Goal: Transaction & Acquisition: Book appointment/travel/reservation

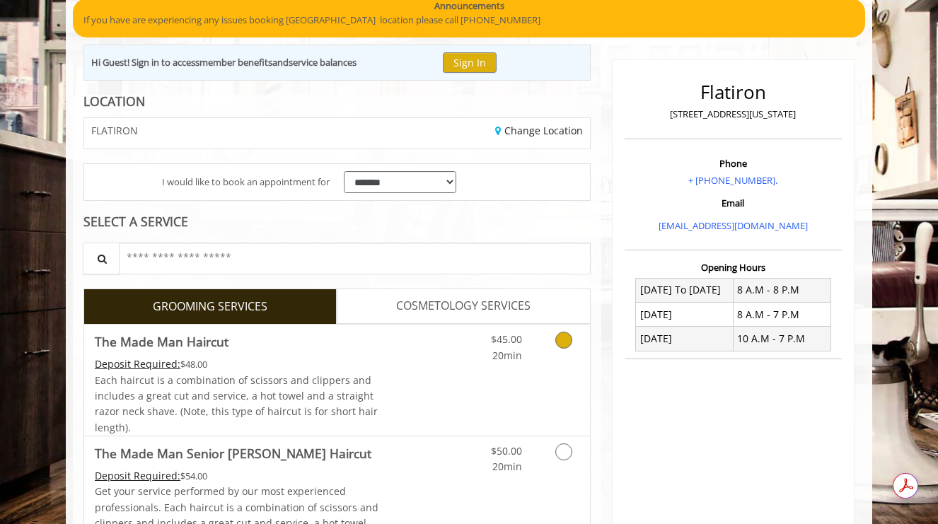
click at [236, 379] on span "Each haircut is a combination of scissors and clippers and includes a great cut…" at bounding box center [236, 404] width 283 height 61
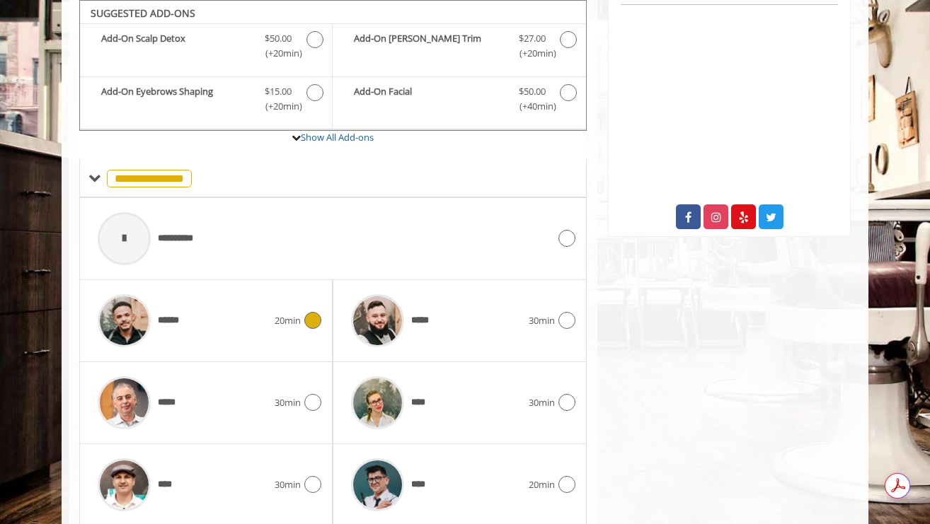
click at [279, 321] on span "20min" at bounding box center [288, 320] width 26 height 15
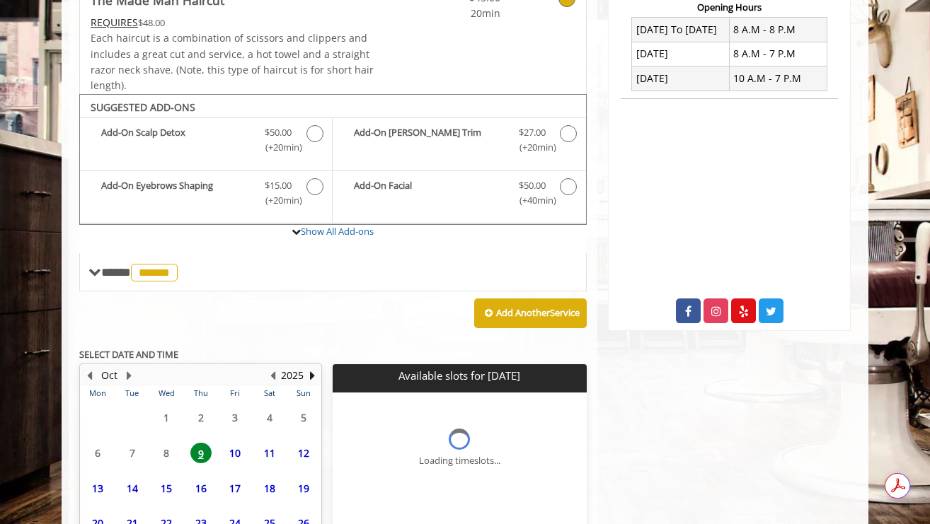
scroll to position [470, 0]
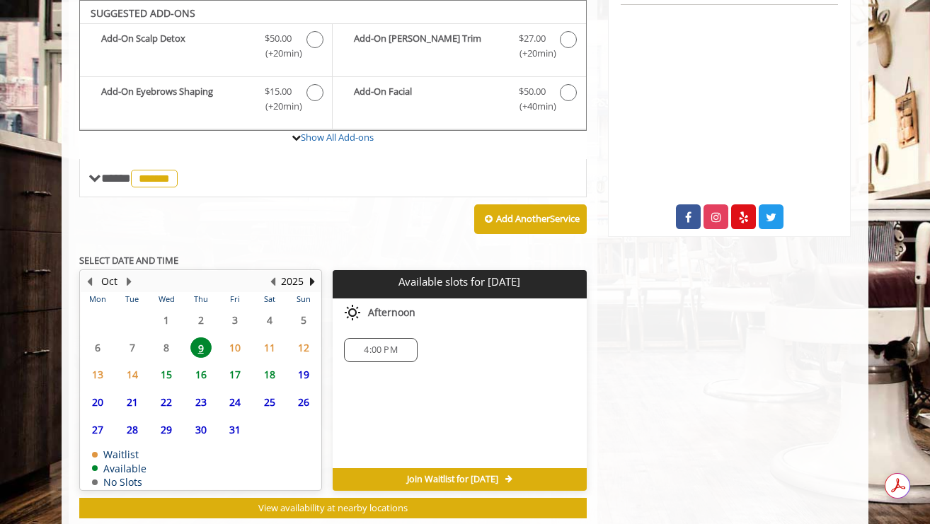
click at [272, 381] on span "18" at bounding box center [269, 374] width 21 height 21
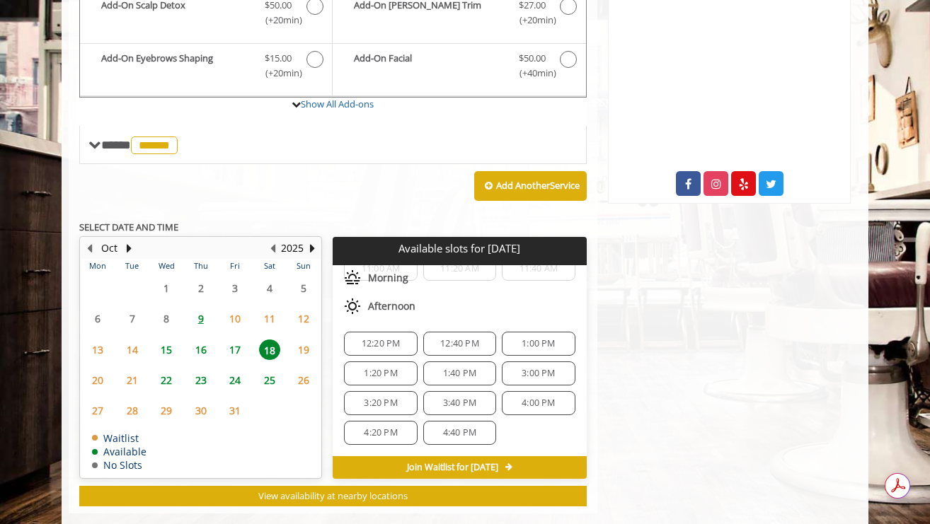
scroll to position [512, 0]
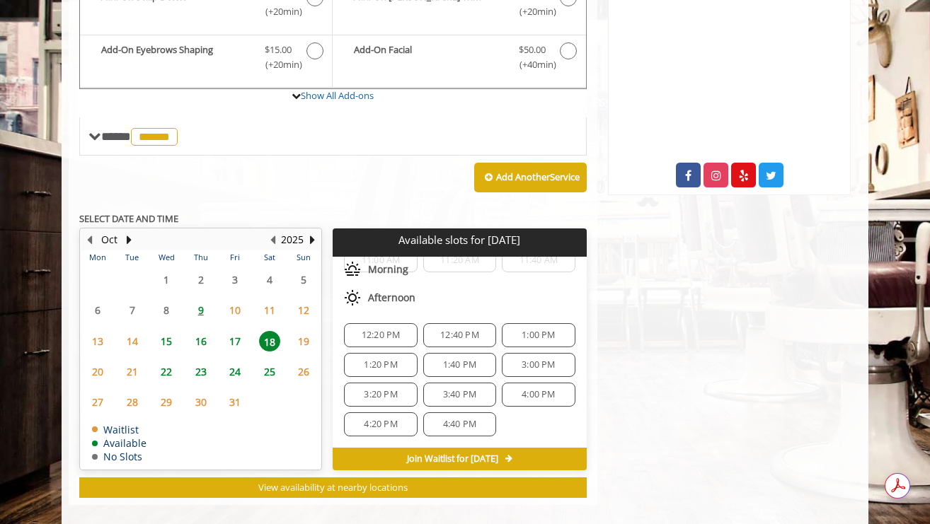
click at [242, 347] on span "17" at bounding box center [234, 341] width 21 height 21
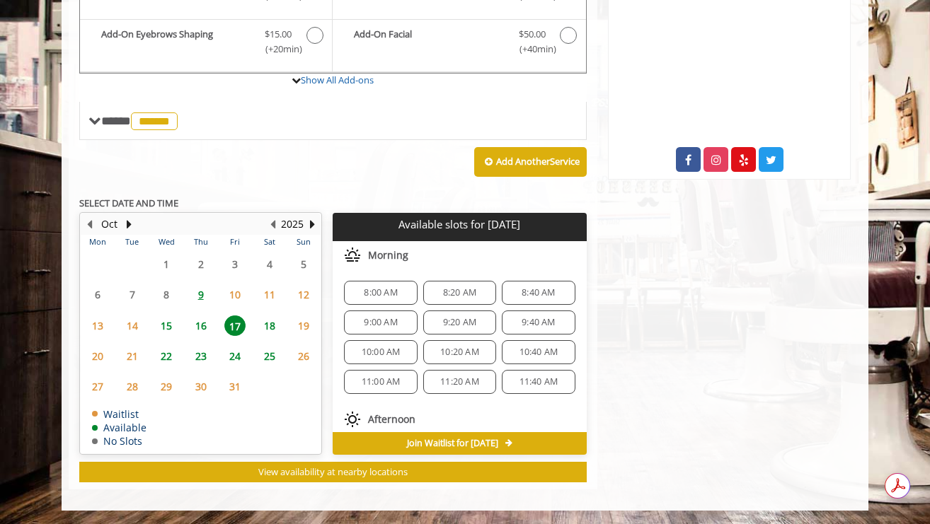
scroll to position [272, 0]
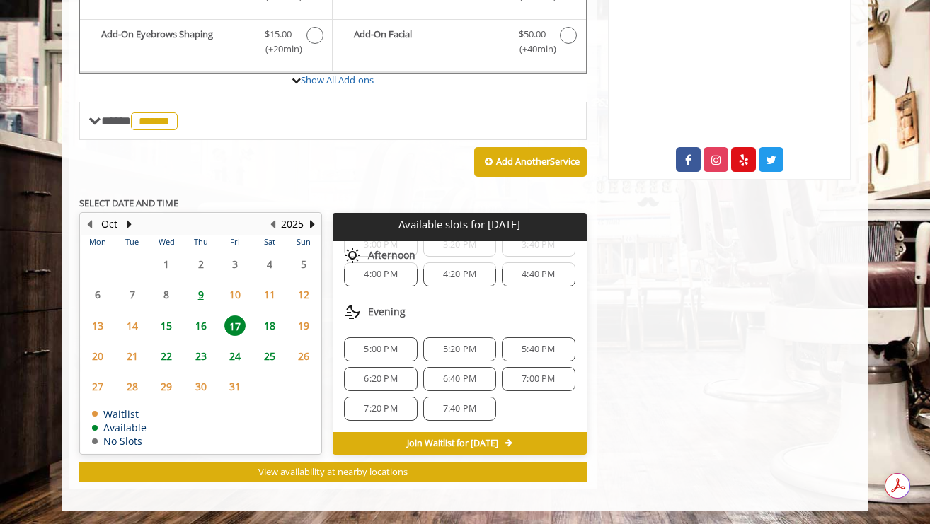
click at [199, 324] on span "16" at bounding box center [200, 326] width 21 height 21
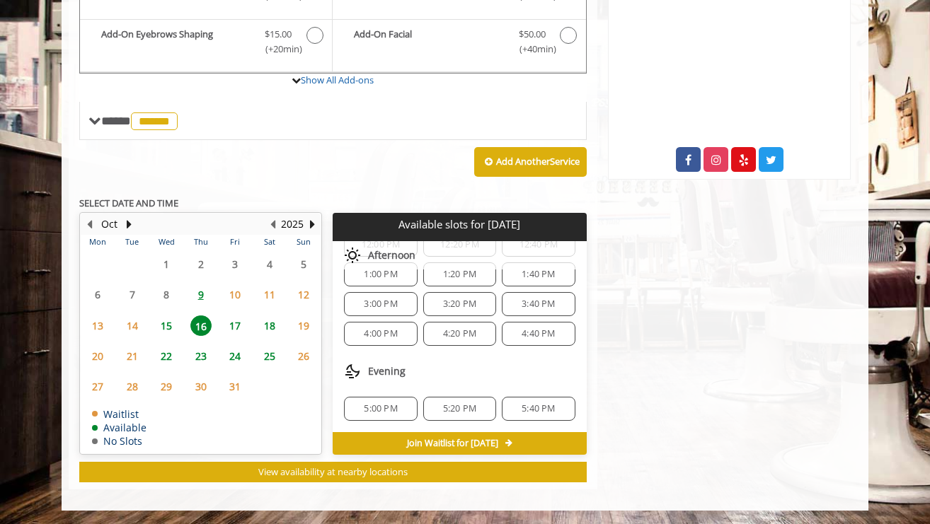
scroll to position [0, 0]
click at [236, 328] on span "17" at bounding box center [234, 326] width 21 height 21
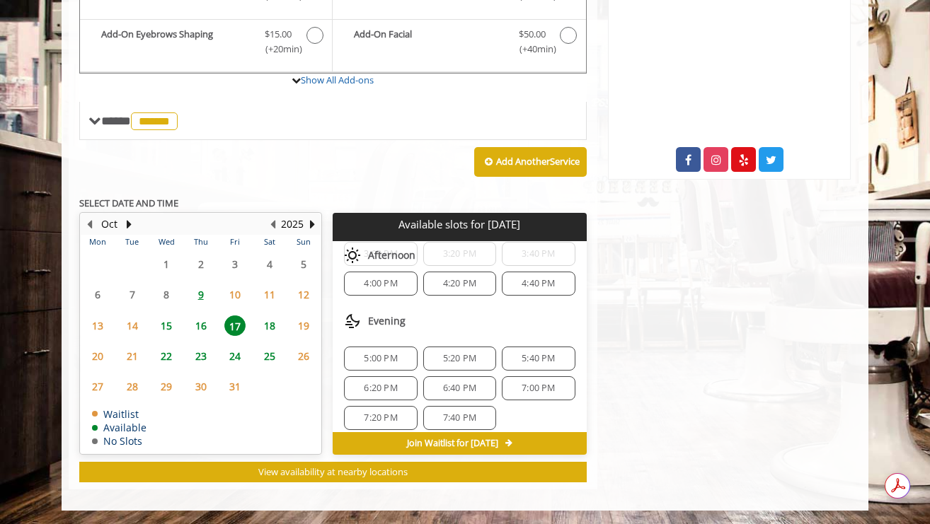
scroll to position [272, 0]
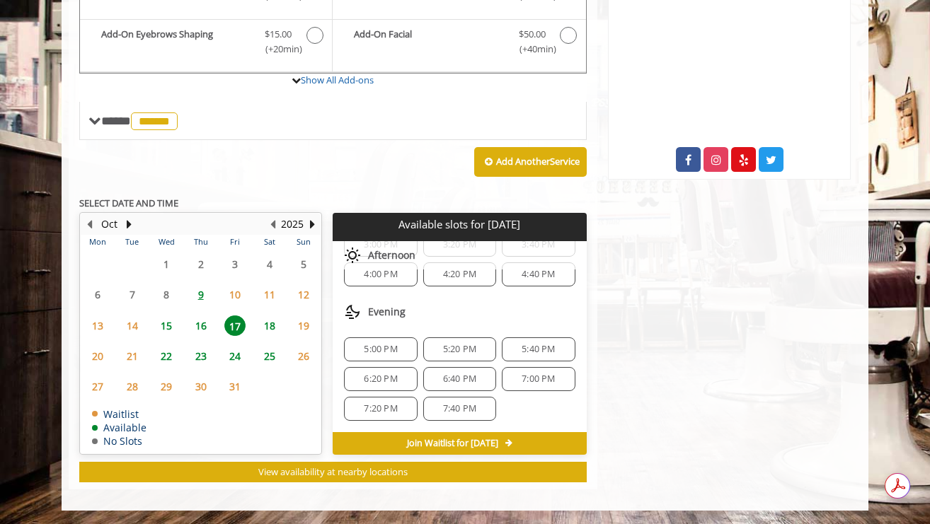
click at [397, 382] on span "6:20 PM" at bounding box center [380, 379] width 60 height 11
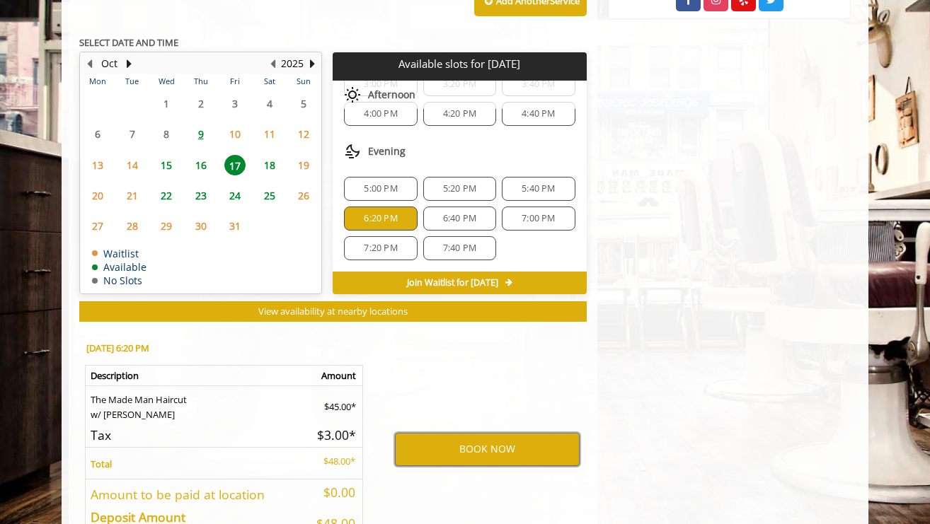
scroll to position [645, 0]
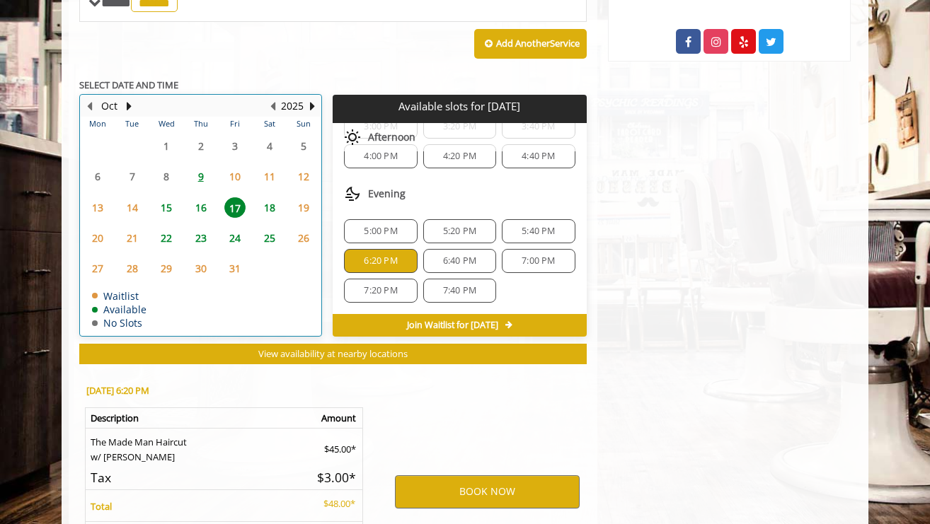
click at [119, 102] on div "Oct" at bounding box center [109, 106] width 28 height 18
click at [125, 104] on button "Next Month" at bounding box center [128, 106] width 11 height 16
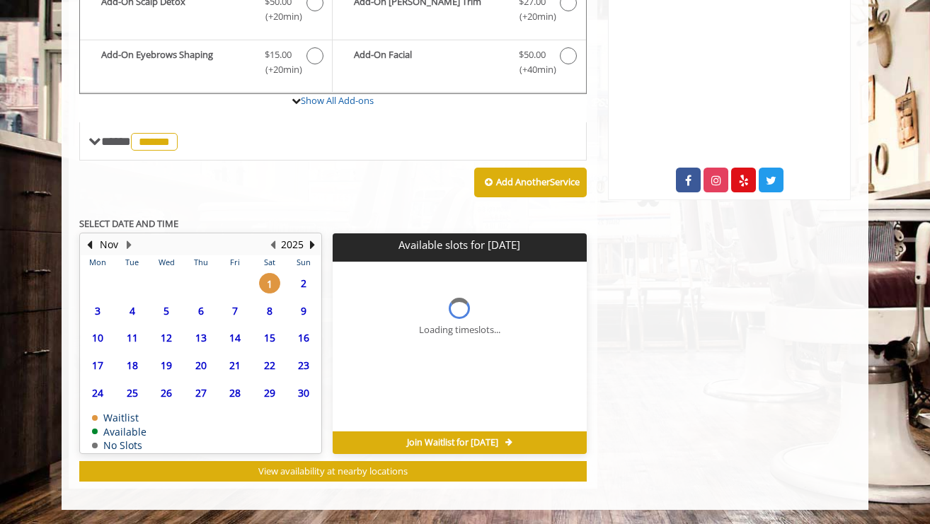
scroll to position [506, 0]
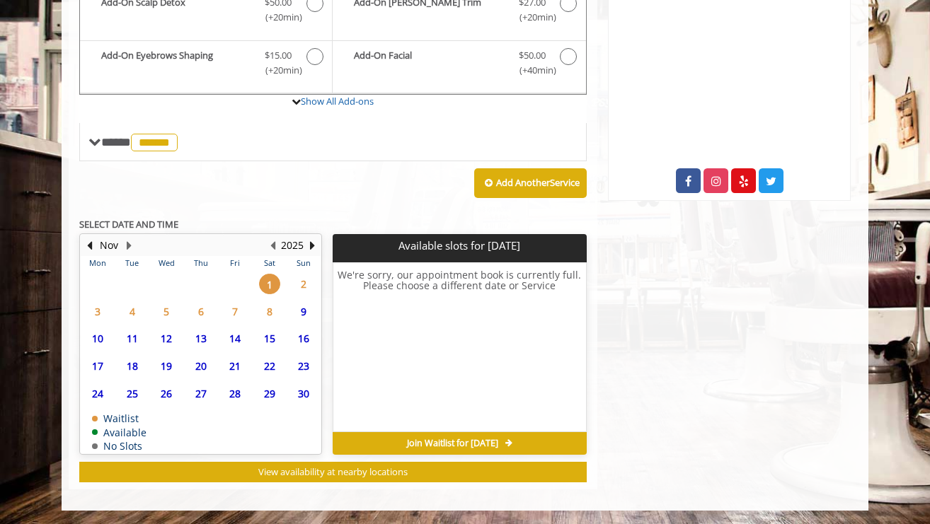
click at [161, 331] on span "12" at bounding box center [166, 338] width 21 height 21
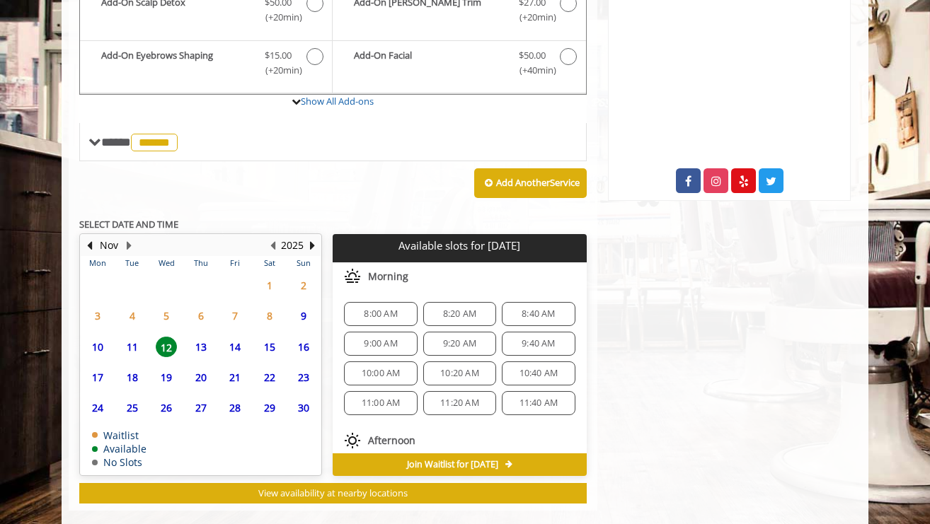
scroll to position [527, 0]
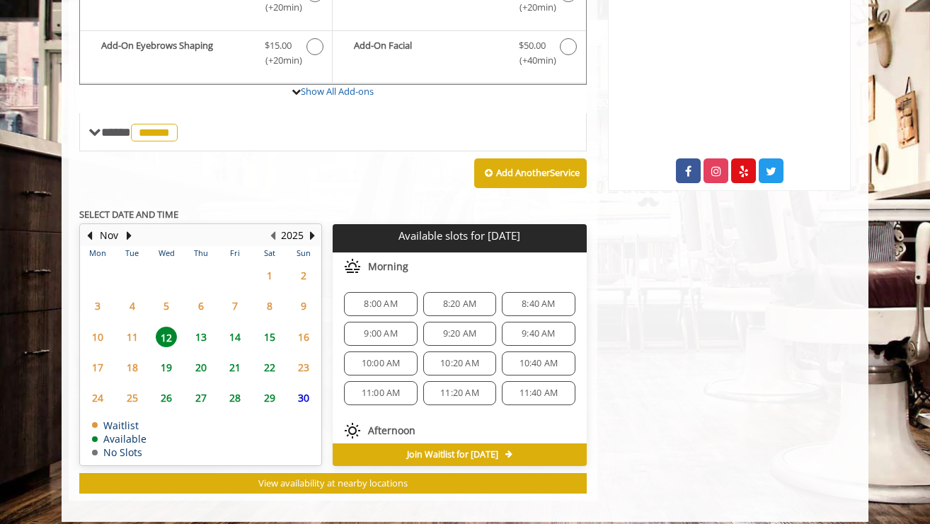
click at [207, 298] on span "6" at bounding box center [200, 306] width 21 height 21
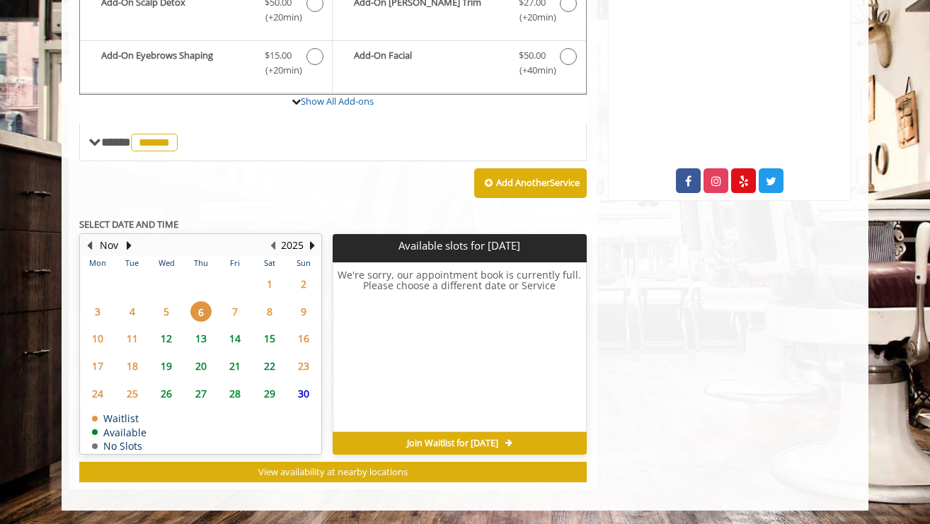
click at [90, 249] on button "Previous Month" at bounding box center [88, 246] width 11 height 16
click at [236, 340] on span "17" at bounding box center [234, 338] width 21 height 21
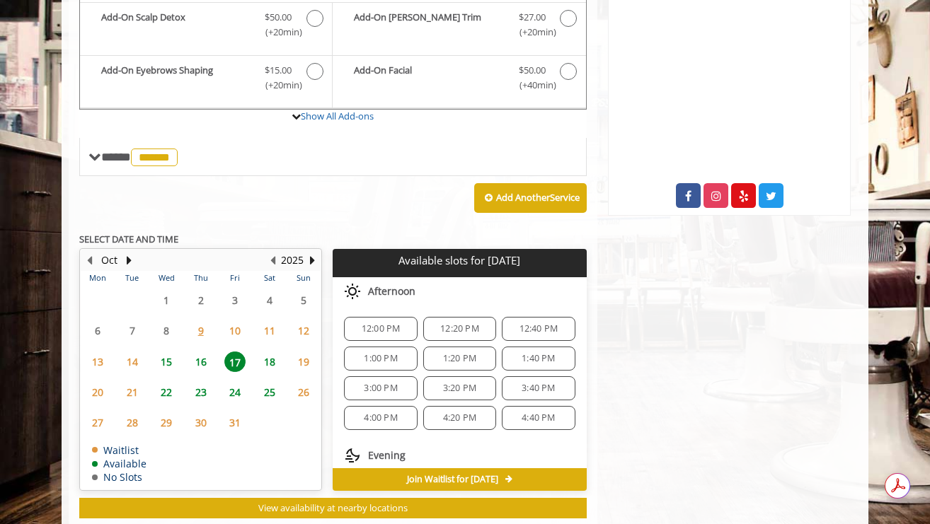
scroll to position [272, 0]
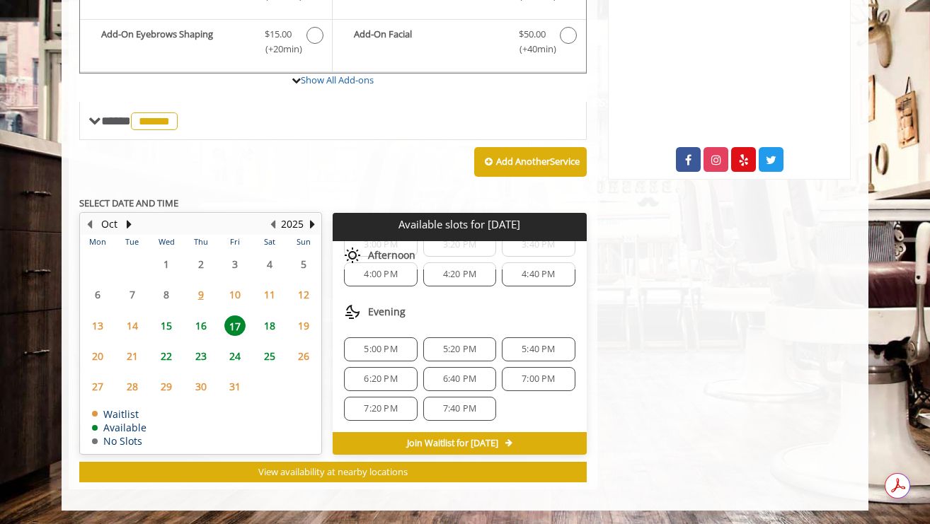
click at [371, 377] on span "6:20 PM" at bounding box center [380, 379] width 33 height 11
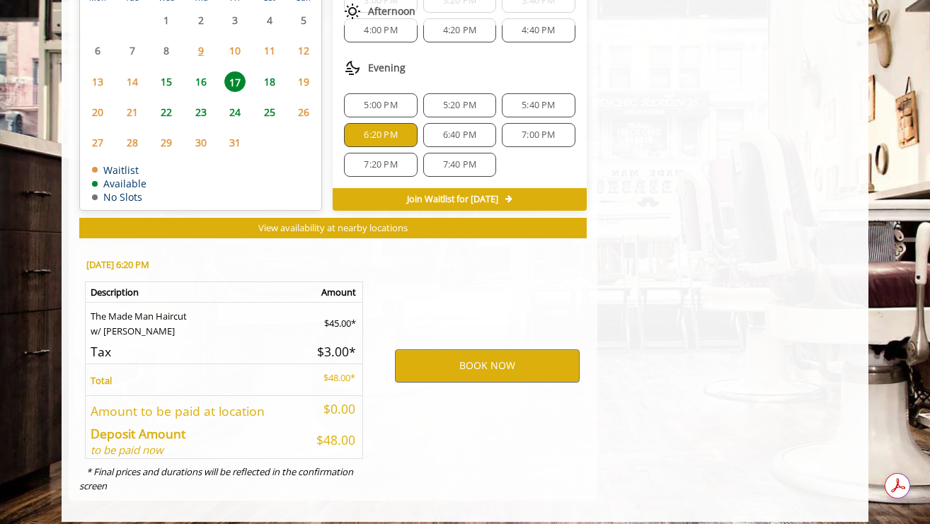
scroll to position [783, 0]
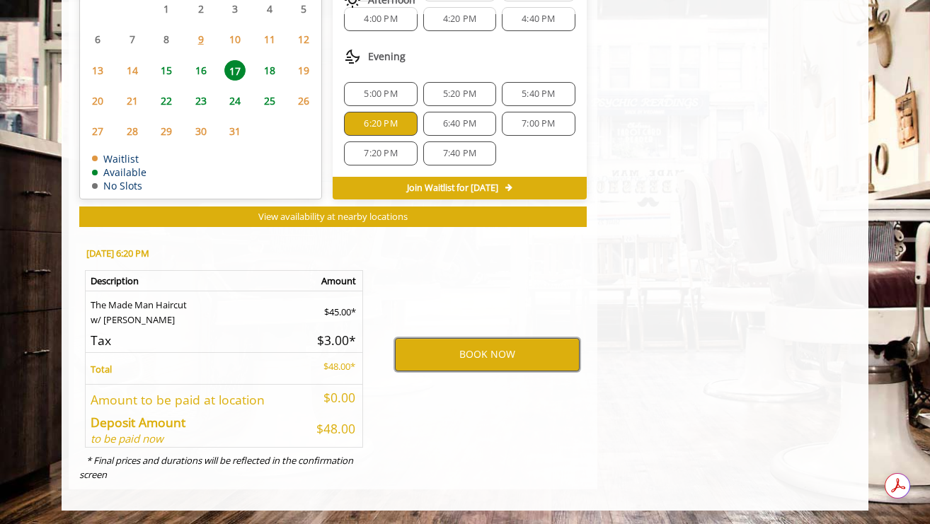
click at [410, 367] on button "BOOK NOW" at bounding box center [487, 354] width 185 height 33
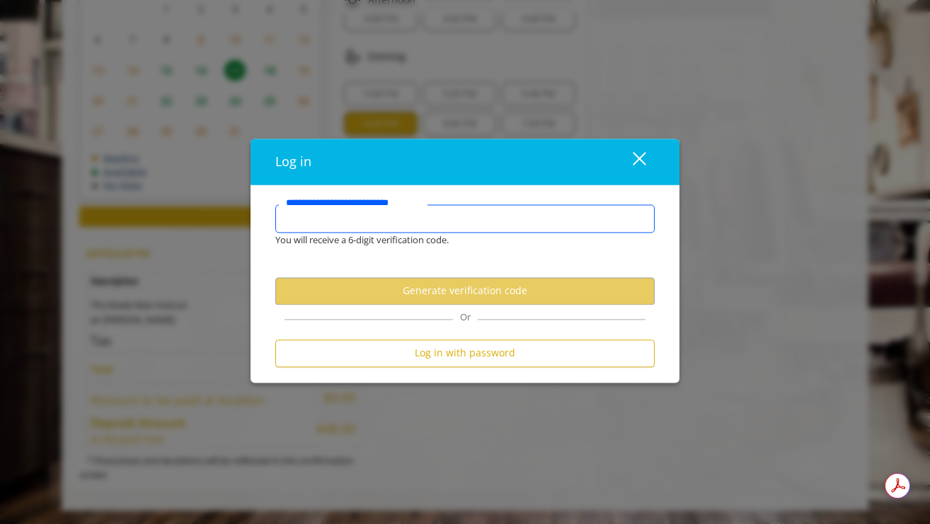
click at [400, 219] on input "**********" at bounding box center [464, 218] width 379 height 28
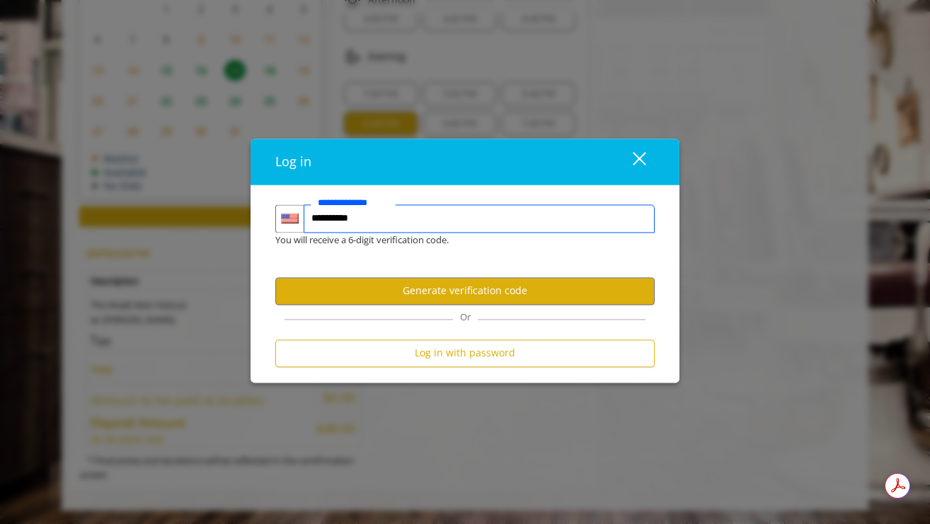
type input "**********"
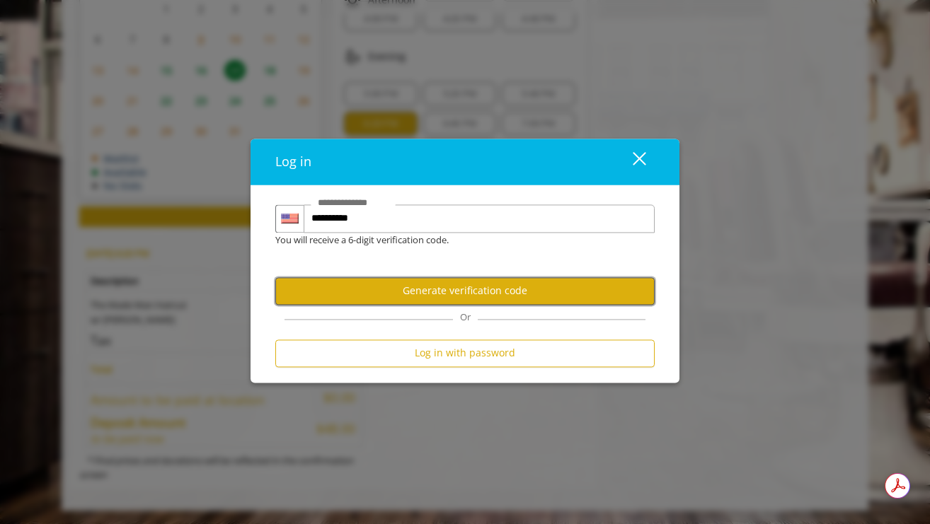
click at [416, 288] on button "Generate verification code" at bounding box center [464, 291] width 379 height 28
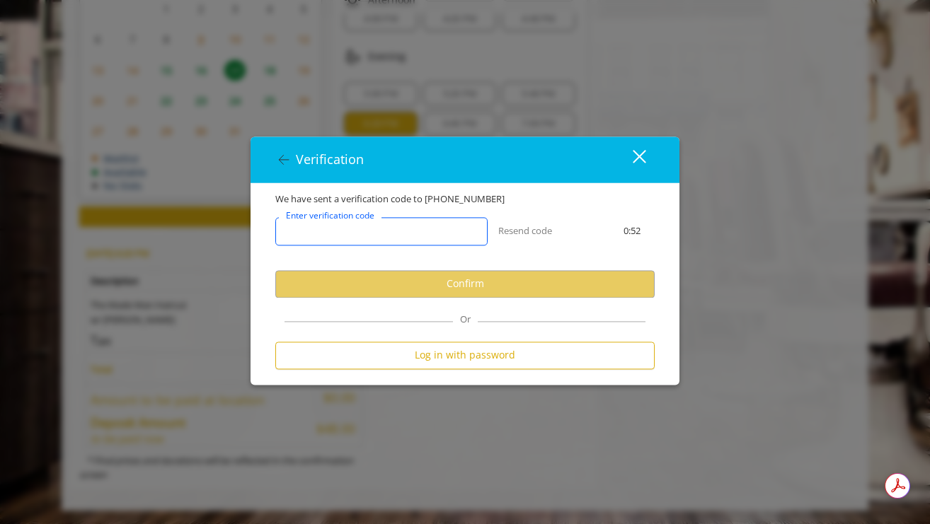
click at [413, 229] on input "Enter verification code" at bounding box center [381, 231] width 212 height 28
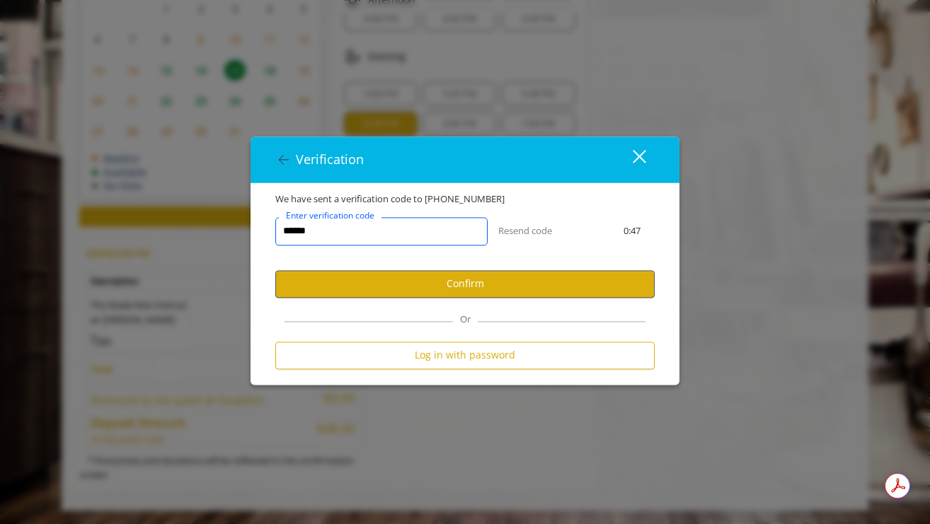
type input "******"
click at [405, 286] on button "Confirm" at bounding box center [464, 284] width 379 height 28
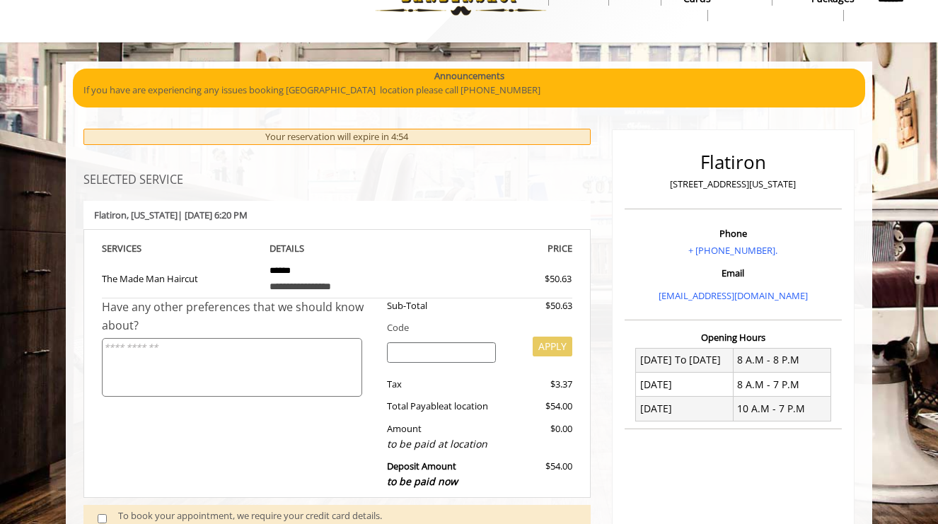
scroll to position [40, 0]
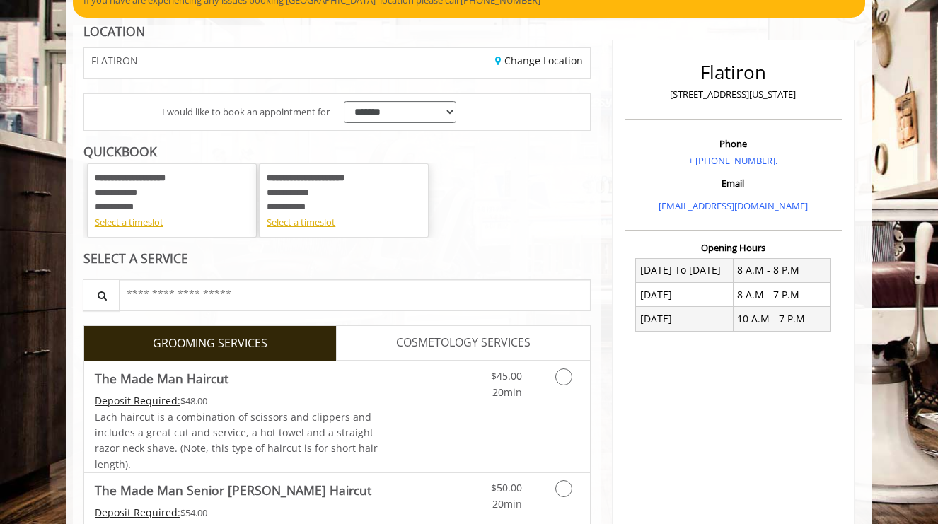
scroll to position [195, 0]
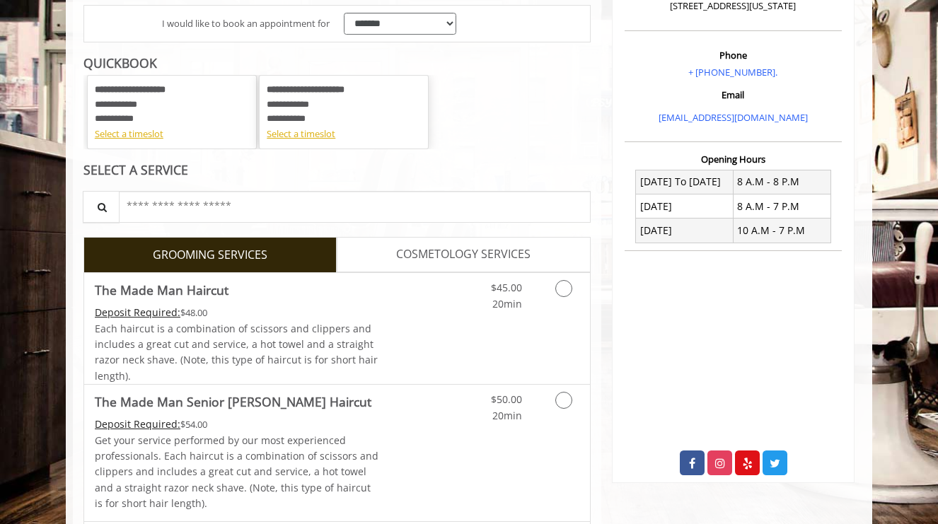
scroll to position [258, 0]
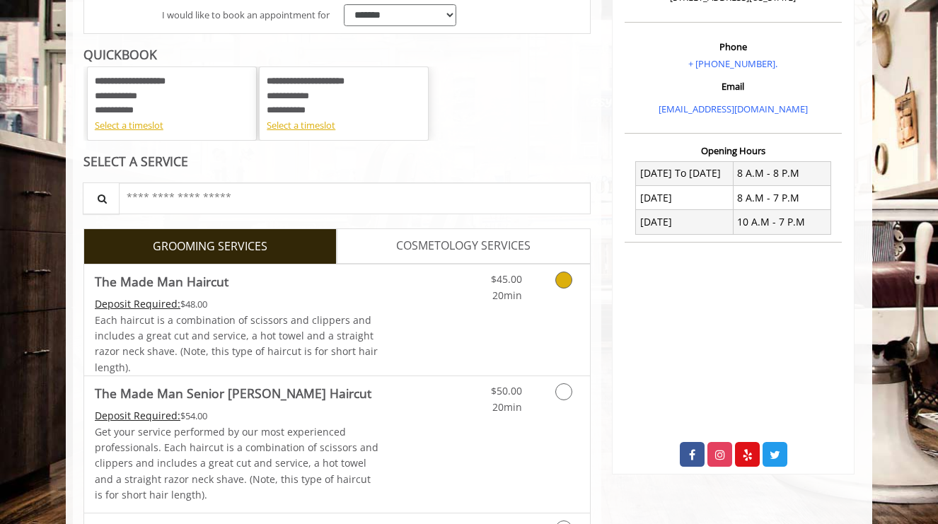
click at [534, 287] on div "Grooming services" at bounding box center [561, 284] width 57 height 39
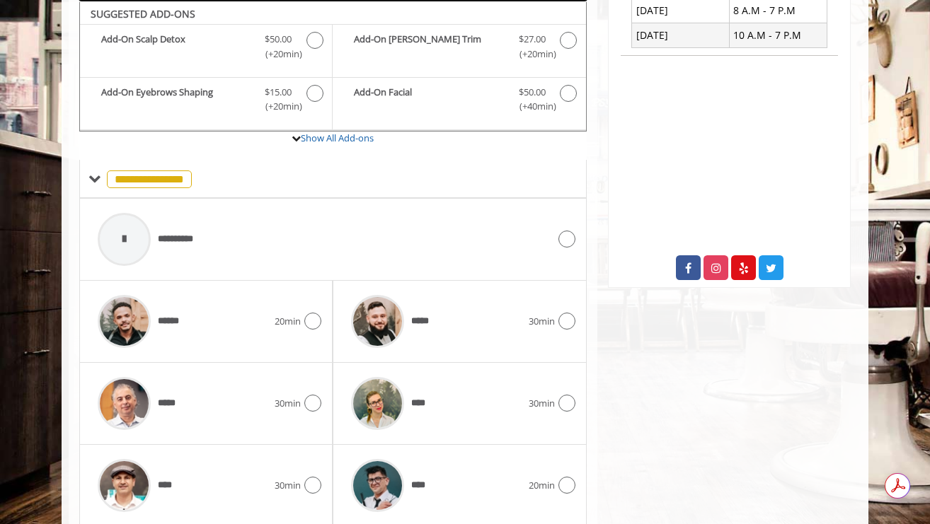
scroll to position [0, 0]
click at [296, 333] on div "****** 20min" at bounding box center [206, 321] width 231 height 67
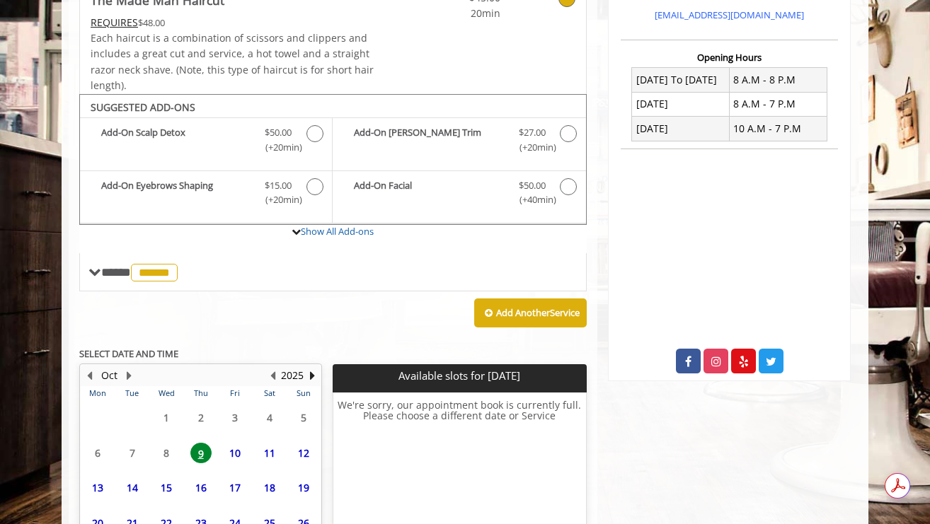
scroll to position [419, 0]
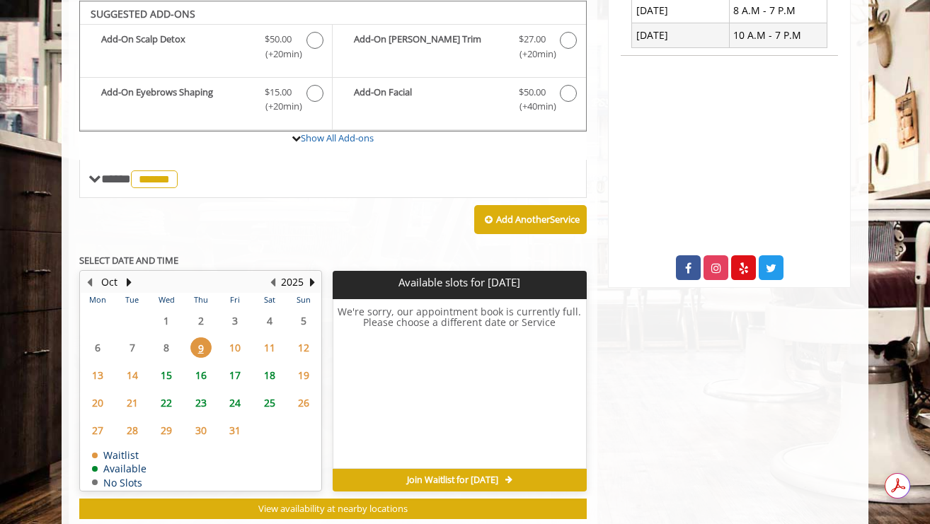
click at [238, 379] on span "17" at bounding box center [234, 375] width 21 height 21
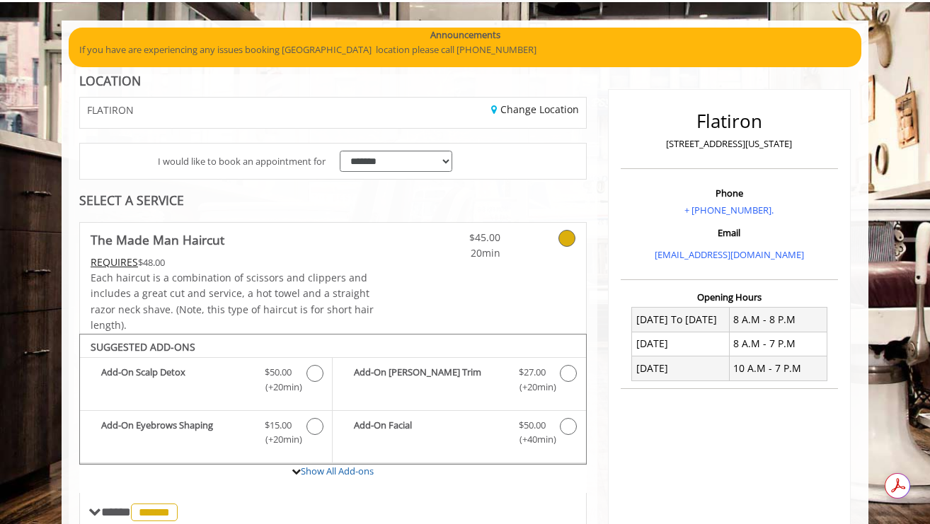
scroll to position [84, 0]
